Goal: Task Accomplishment & Management: Use online tool/utility

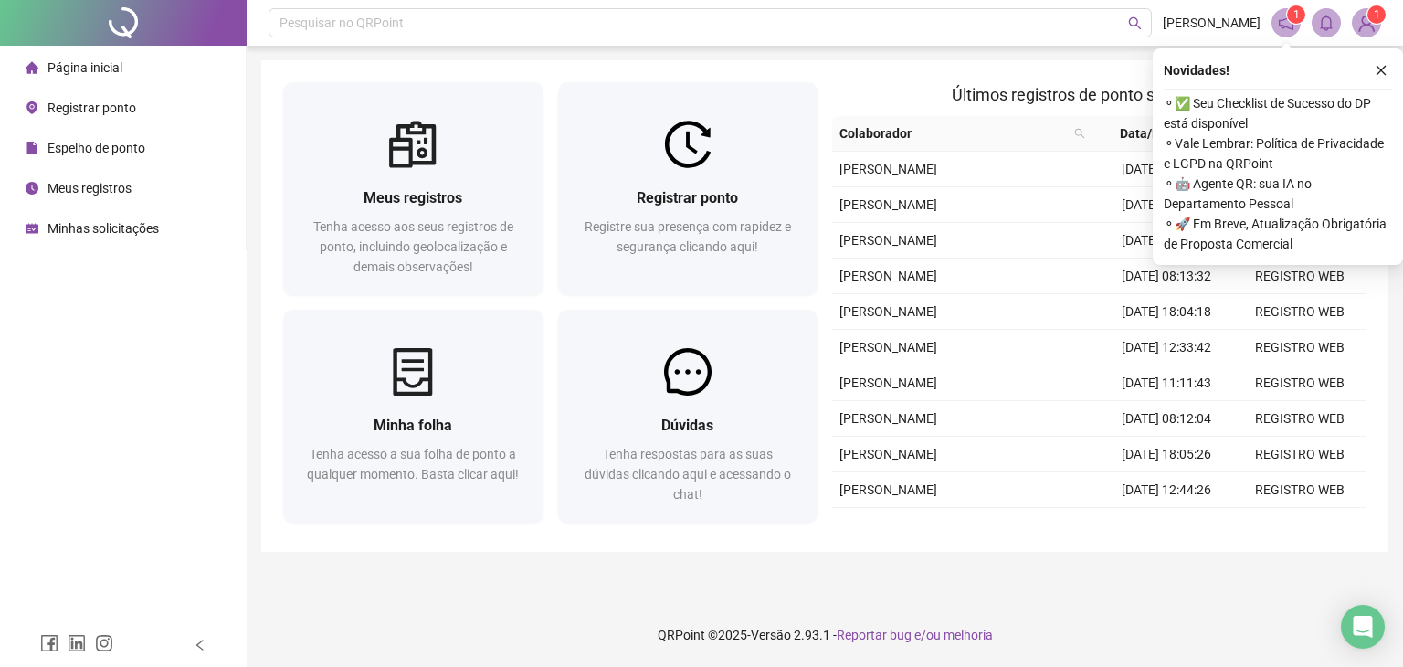
click at [90, 116] on div "Registrar ponto" at bounding box center [81, 108] width 111 height 37
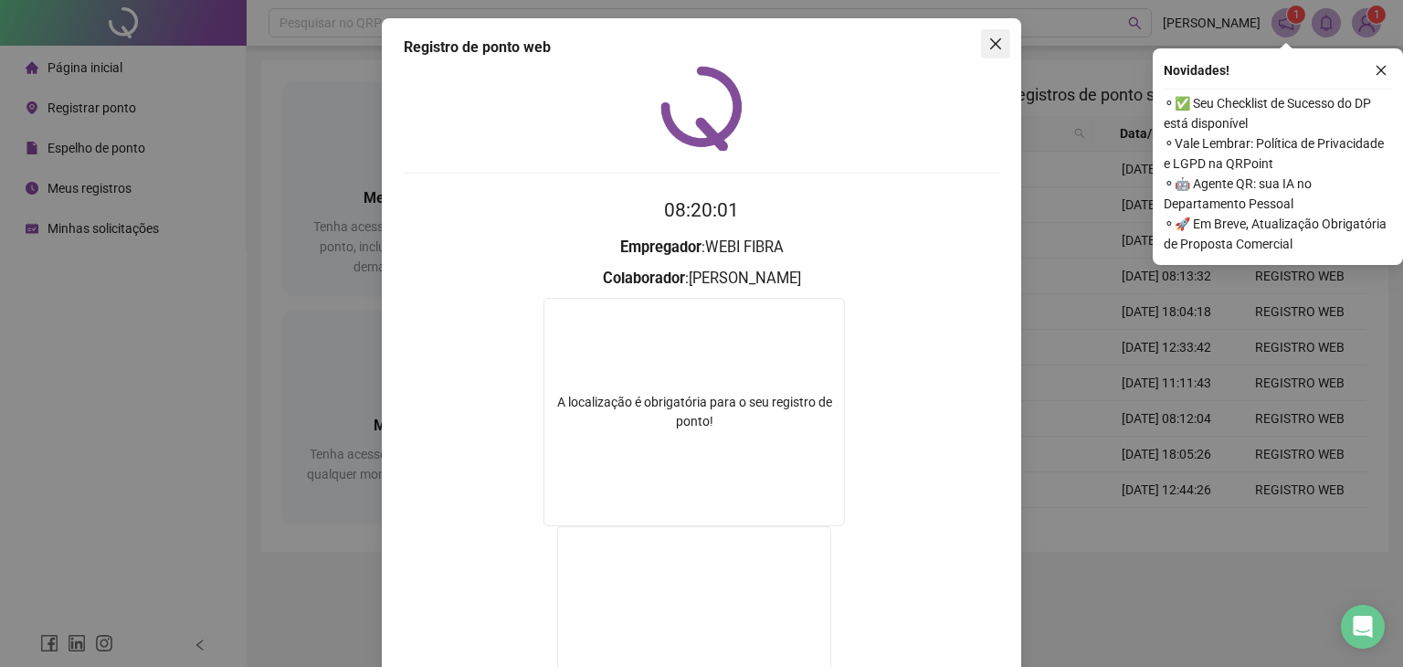
click at [988, 48] on icon "close" at bounding box center [995, 44] width 15 height 15
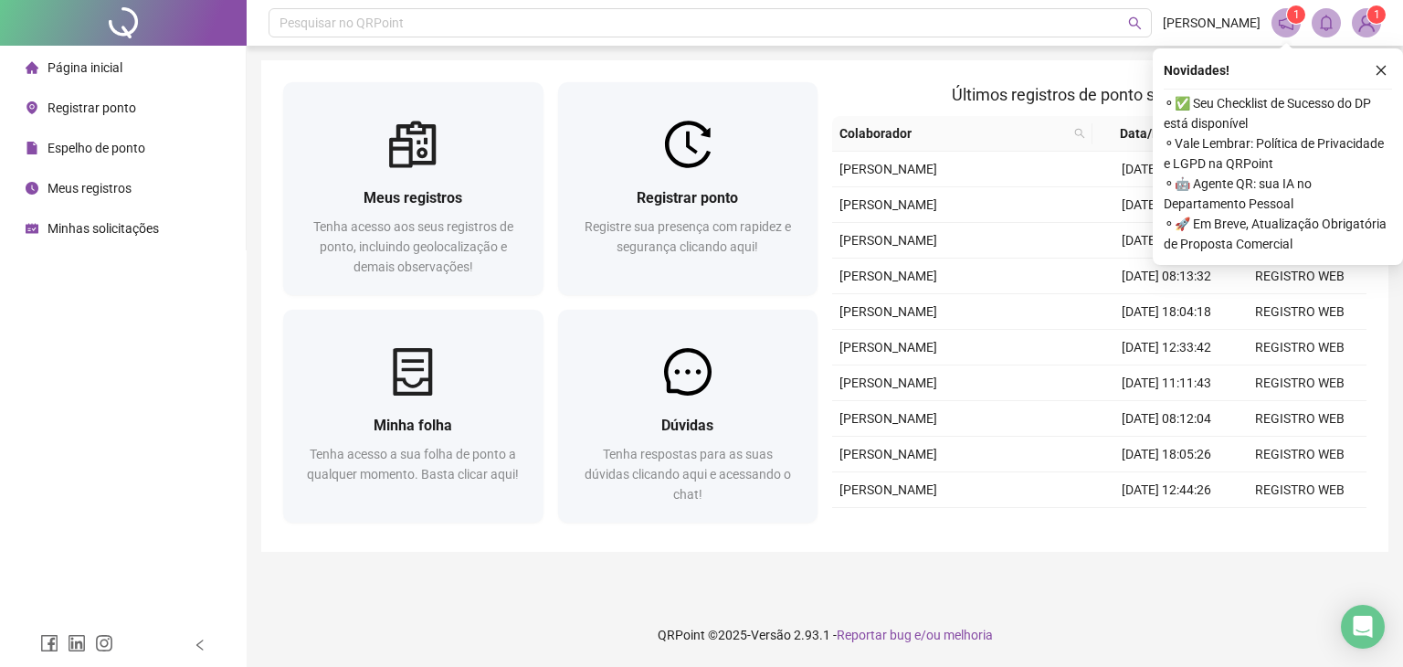
click at [79, 109] on span "Registrar ponto" at bounding box center [91, 107] width 89 height 15
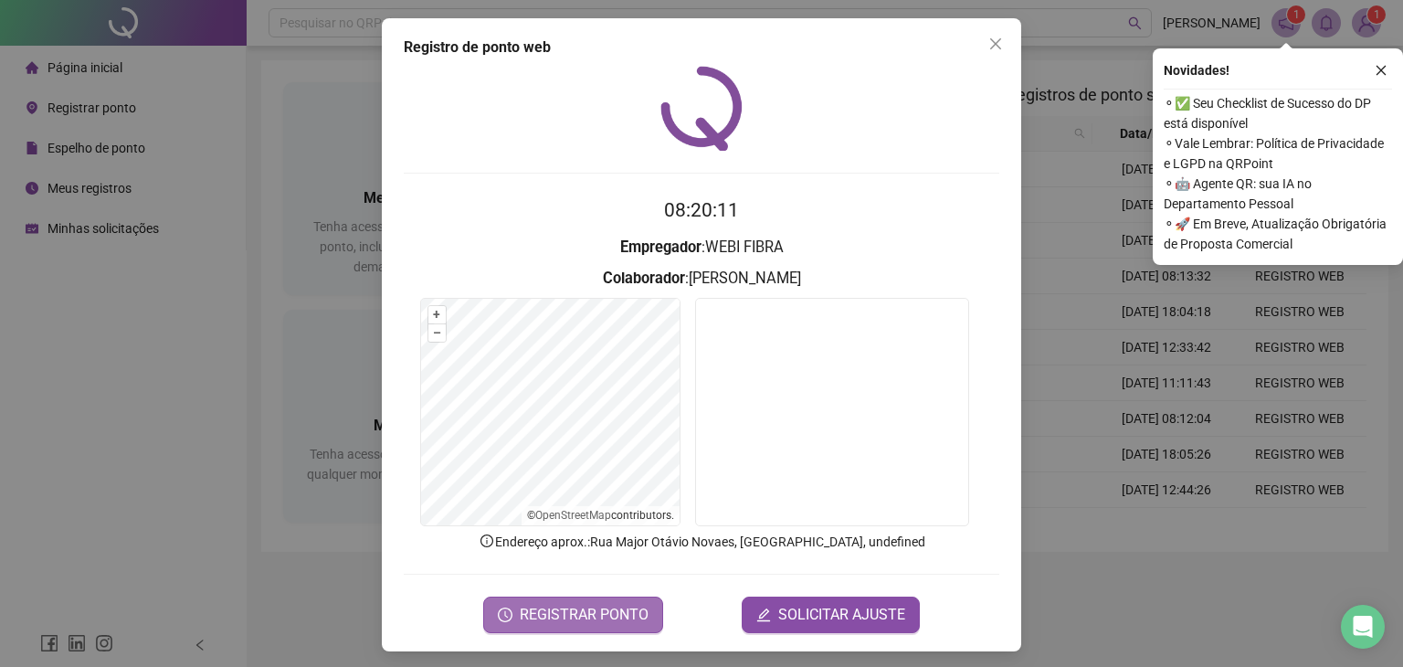
click at [560, 619] on span "REGISTRAR PONTO" at bounding box center [584, 615] width 129 height 22
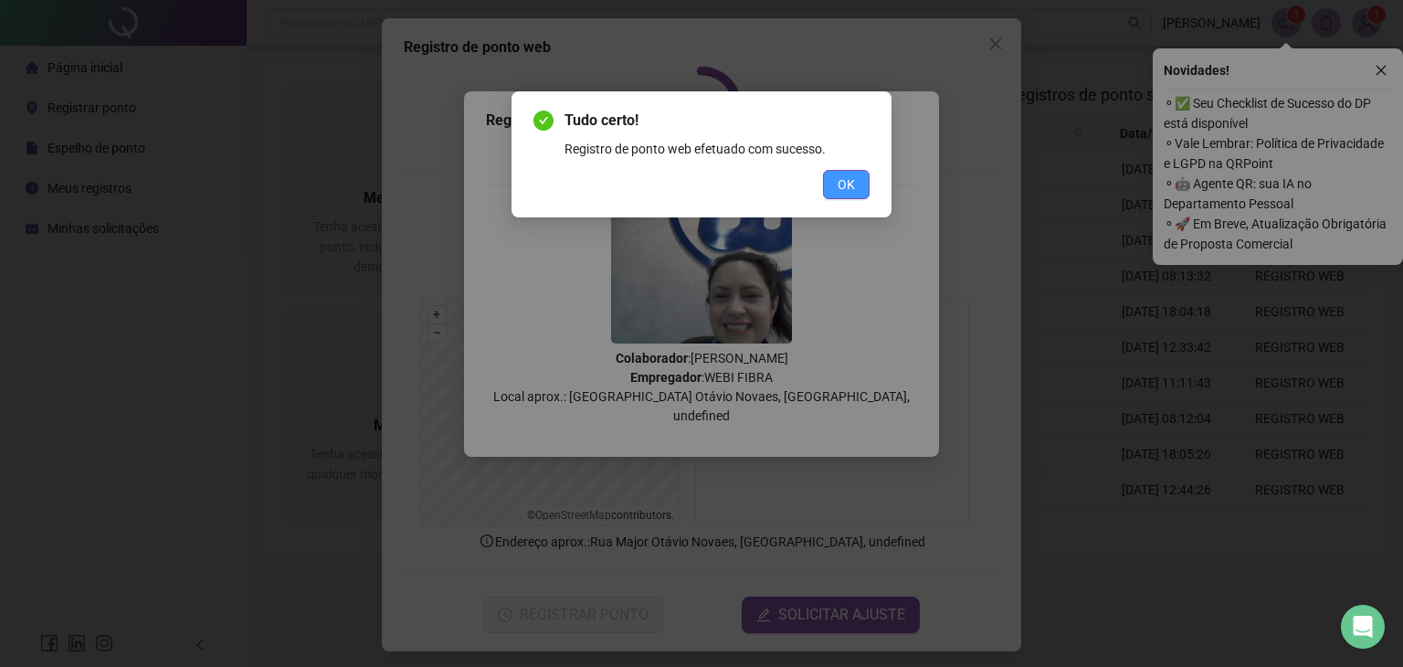
click at [844, 193] on span "OK" at bounding box center [845, 184] width 17 height 20
